Goal: Obtain resource: Obtain resource

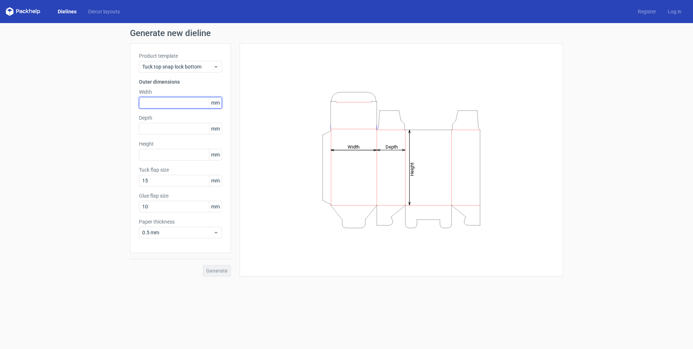
click at [151, 101] on input "text" at bounding box center [180, 103] width 83 height 12
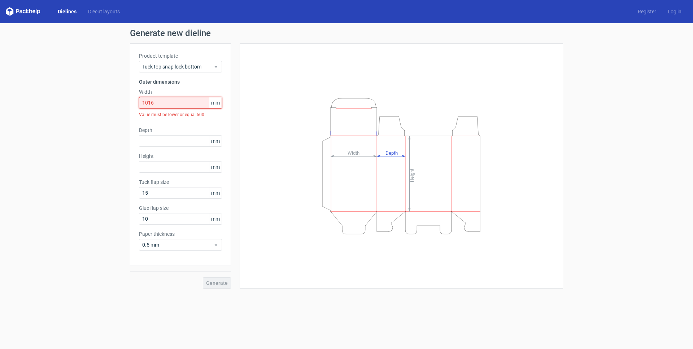
click at [150, 103] on input "1016" at bounding box center [180, 103] width 83 height 12
click at [160, 110] on div "Value must be lower or equal 500" at bounding box center [180, 115] width 83 height 12
click at [107, 114] on div "Generate new dieline Product template Tuck top snap lock bottom Outer dimension…" at bounding box center [346, 159] width 693 height 272
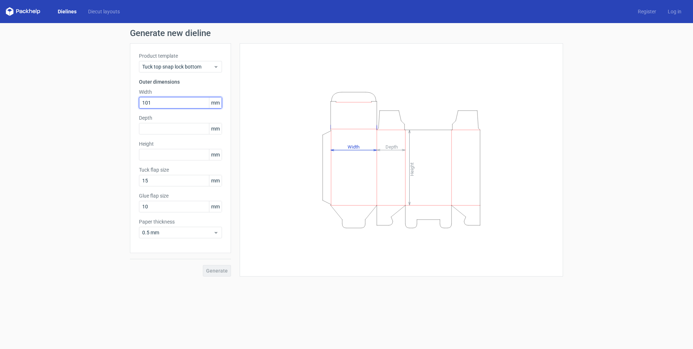
type input "101"
type input "51"
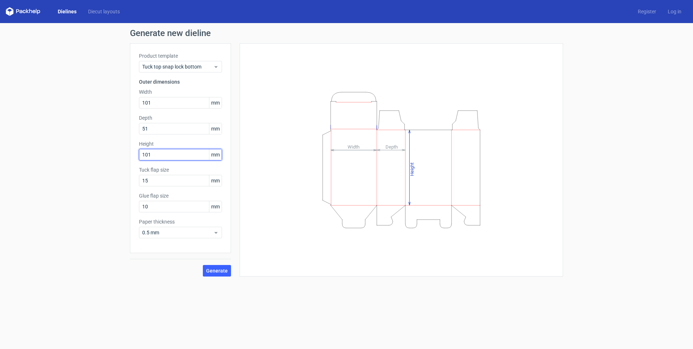
type input "101"
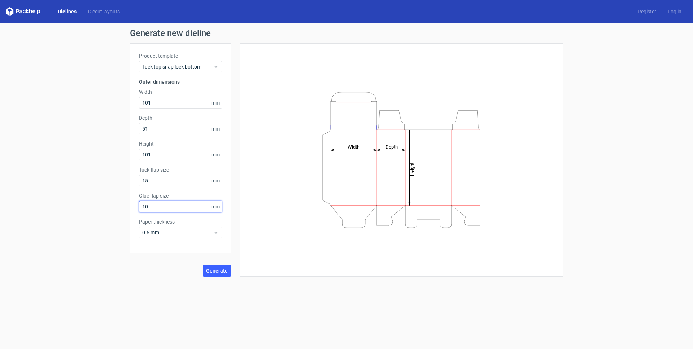
drag, startPoint x: 173, startPoint y: 208, endPoint x: 129, endPoint y: 215, distance: 44.9
click at [127, 215] on div "Generate new dieline Product template Tuck top snap lock bottom Outer dimension…" at bounding box center [346, 153] width 693 height 260
type input "15"
click at [215, 275] on button "Generate" at bounding box center [217, 271] width 28 height 12
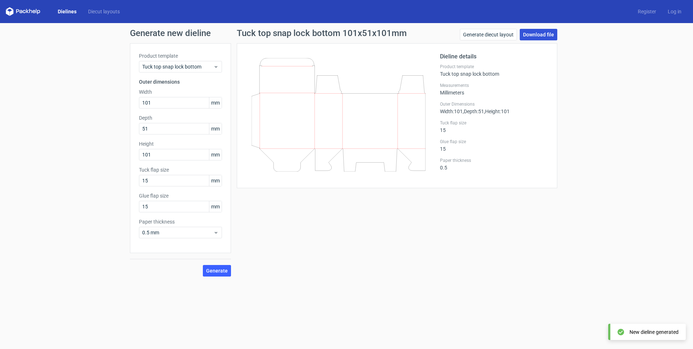
click at [531, 34] on link "Download file" at bounding box center [539, 35] width 38 height 12
